Goal: Communication & Community: Answer question/provide support

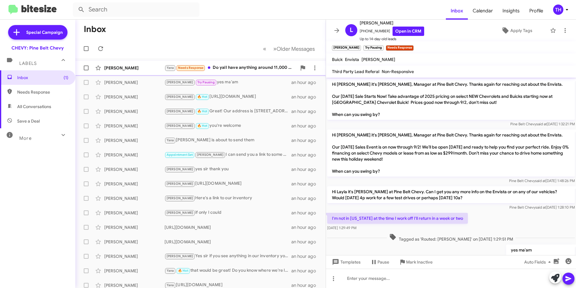
scroll to position [18, 0]
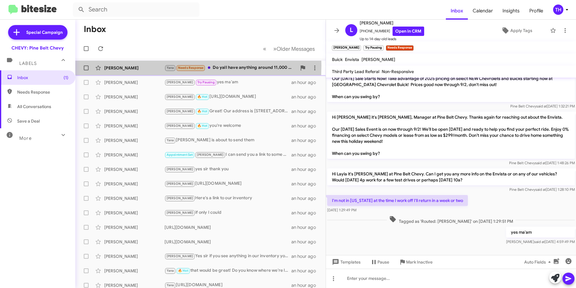
click at [120, 65] on div "[PERSON_NAME]" at bounding box center [134, 68] width 60 height 6
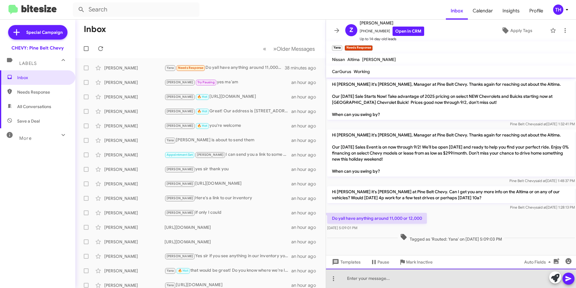
click at [357, 280] on div at bounding box center [451, 277] width 250 height 19
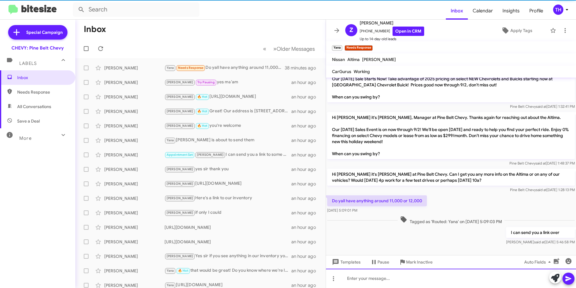
scroll to position [18, 0]
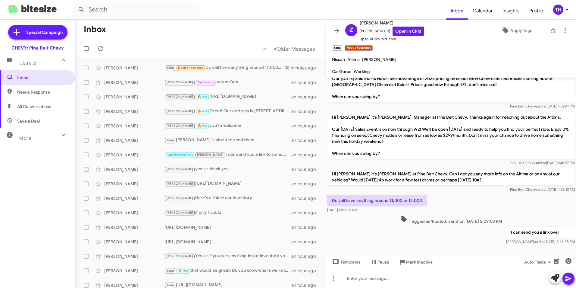
click at [381, 280] on div at bounding box center [451, 277] width 250 height 19
click at [566, 278] on icon at bounding box center [568, 278] width 7 height 7
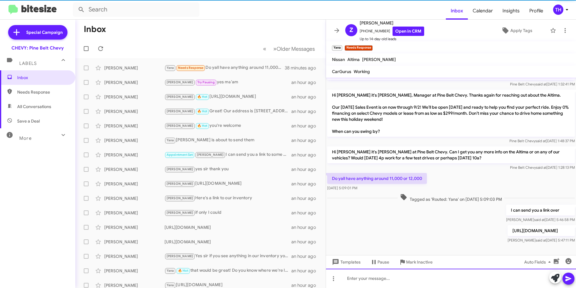
scroll to position [52, 0]
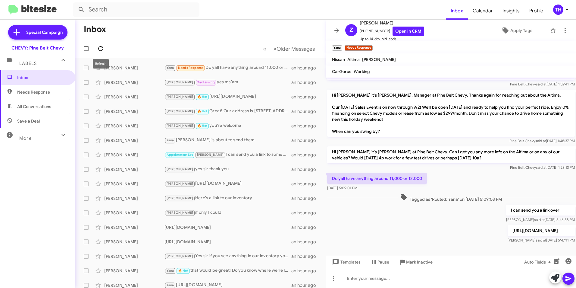
click at [99, 47] on icon at bounding box center [100, 48] width 5 height 5
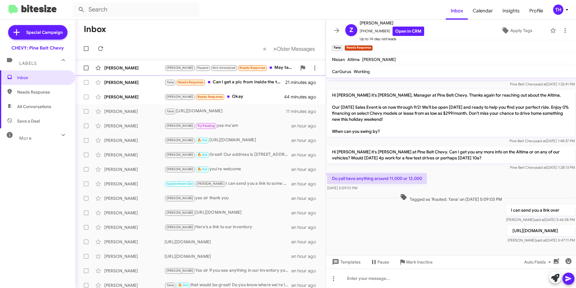
click at [137, 69] on div "[PERSON_NAME]" at bounding box center [134, 68] width 60 height 6
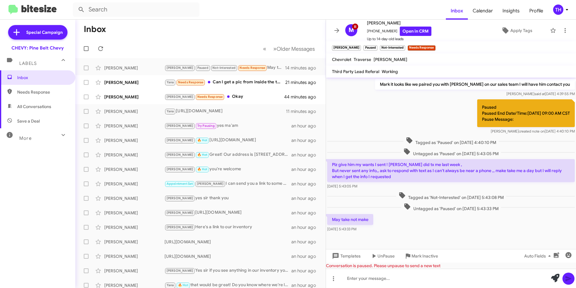
scroll to position [95, 0]
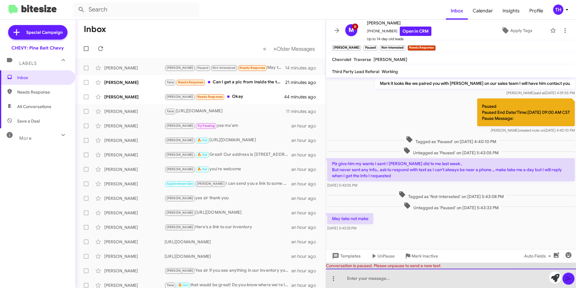
click at [353, 283] on div at bounding box center [451, 277] width 250 height 19
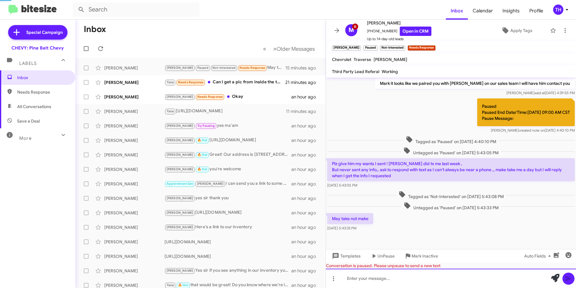
scroll to position [0, 0]
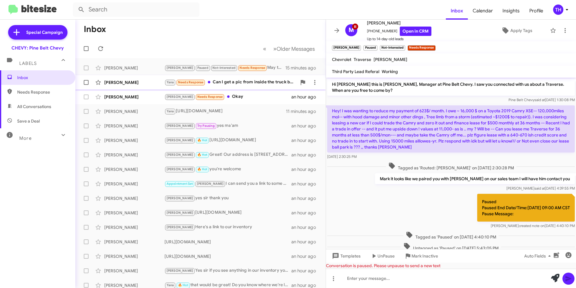
click at [127, 85] on div "[PERSON_NAME]" at bounding box center [134, 82] width 60 height 6
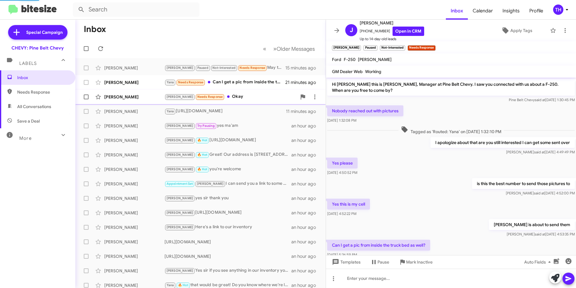
scroll to position [17, 0]
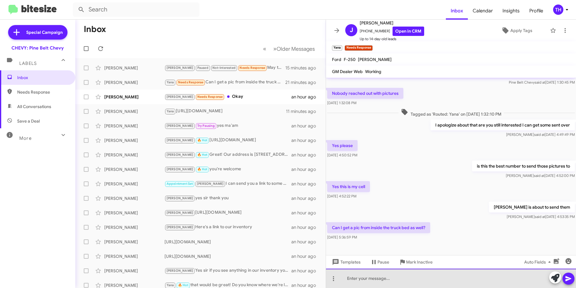
click at [380, 278] on div at bounding box center [451, 277] width 250 height 19
click at [377, 282] on div at bounding box center [451, 277] width 250 height 19
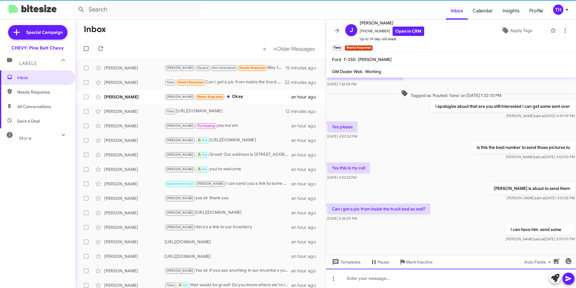
scroll to position [39, 0]
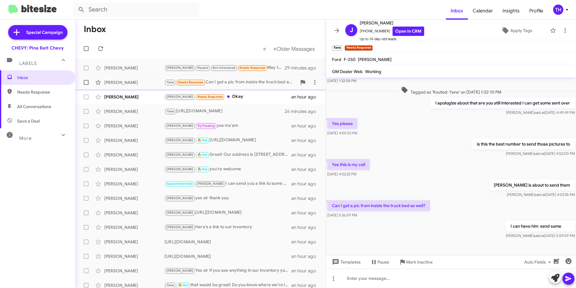
click at [125, 82] on div "[PERSON_NAME]" at bounding box center [134, 82] width 60 height 6
click at [409, 30] on link "Open in CRM" at bounding box center [409, 31] width 32 height 9
click at [364, 277] on div at bounding box center [451, 277] width 250 height 19
click at [568, 279] on icon at bounding box center [569, 278] width 6 height 5
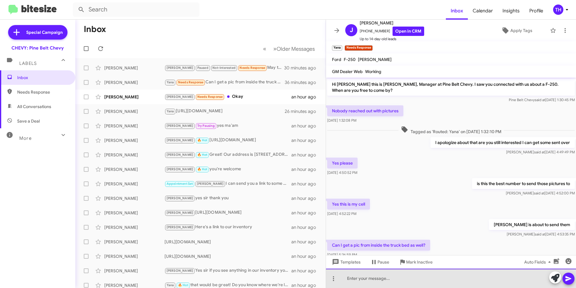
click at [383, 280] on div at bounding box center [451, 277] width 250 height 19
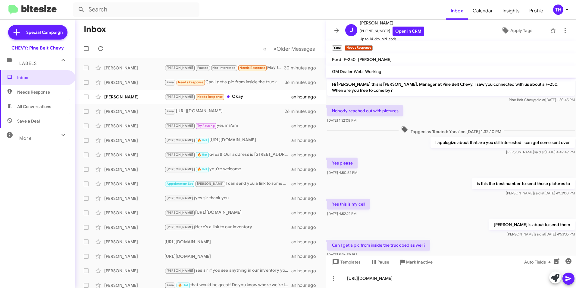
click at [565, 279] on icon at bounding box center [568, 278] width 7 height 7
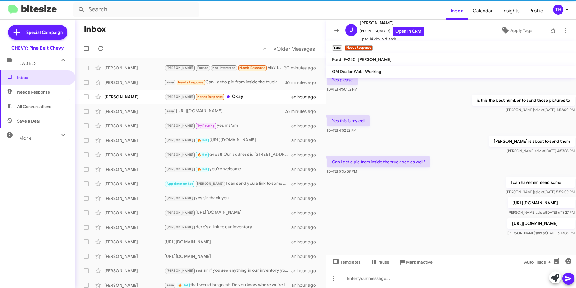
scroll to position [90, 0]
